Goal: Navigation & Orientation: Find specific page/section

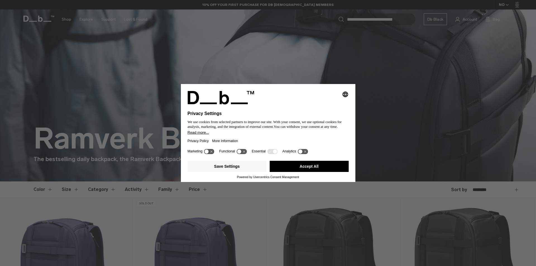
click at [307, 167] on button "Accept All" at bounding box center [309, 166] width 79 height 11
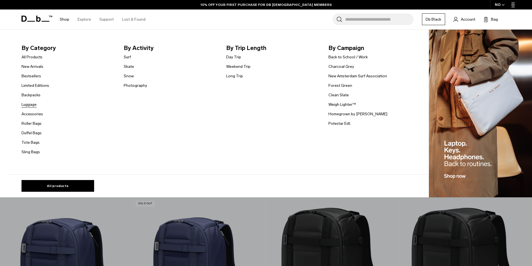
click at [34, 107] on link "Luggage" at bounding box center [29, 105] width 15 height 6
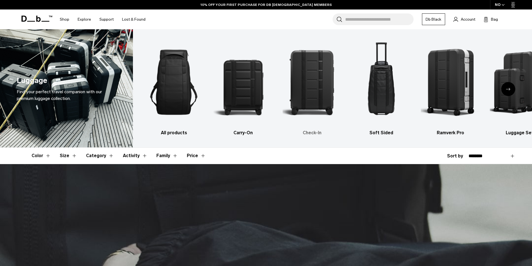
click at [310, 94] on img "3 / 6" at bounding box center [313, 82] width 60 height 89
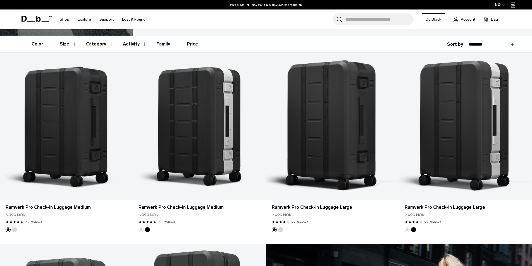
click at [469, 18] on span "Account" at bounding box center [468, 19] width 15 height 6
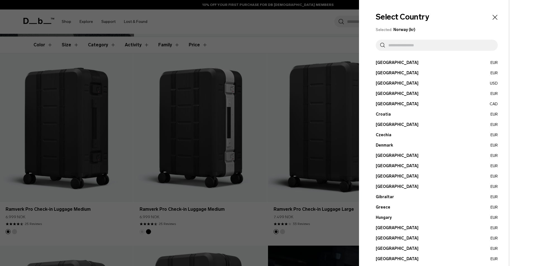
click at [399, 45] on input "text" at bounding box center [439, 45] width 108 height 11
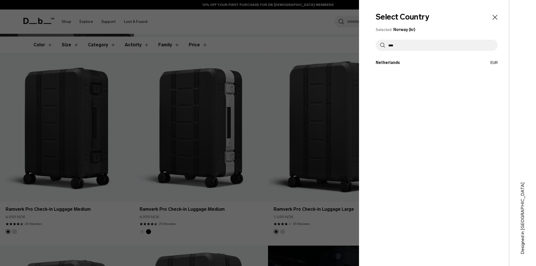
type input "****"
click at [405, 61] on button "Netherlands EUR" at bounding box center [437, 63] width 122 height 6
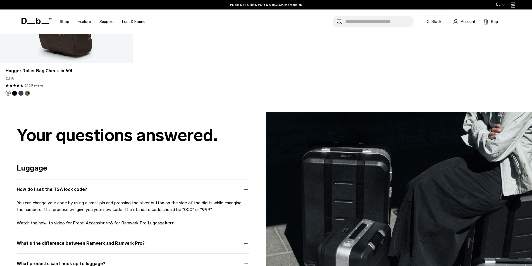
scroll to position [1173, 0]
